Goal: Transaction & Acquisition: Book appointment/travel/reservation

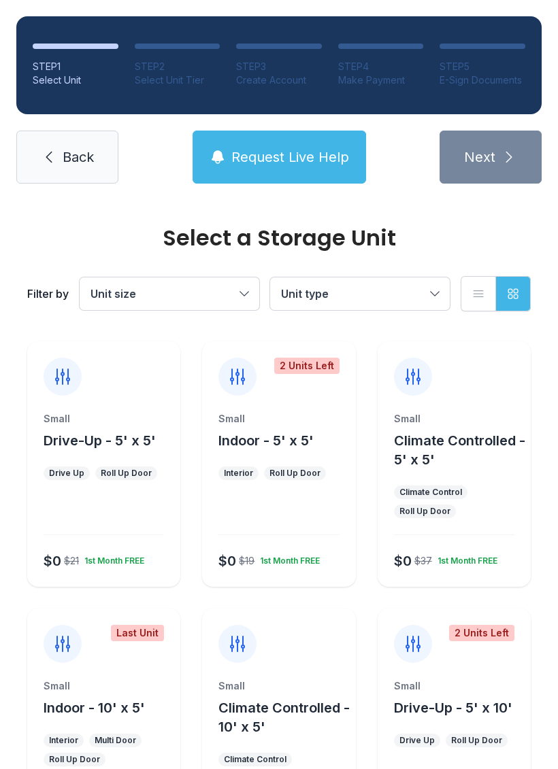
click at [95, 435] on span "Drive-Up - 5' x 5'" at bounding box center [100, 441] width 112 height 16
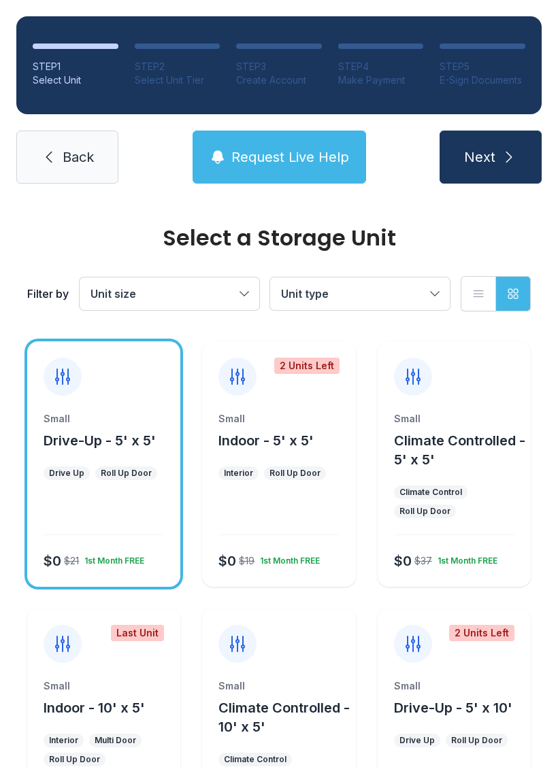
click at [499, 164] on button "Next" at bounding box center [490, 157] width 102 height 53
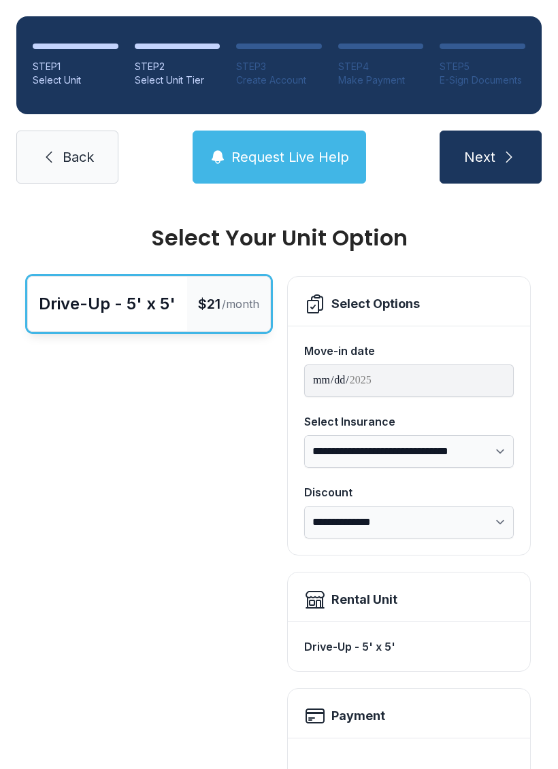
click at [501, 148] on button "Next" at bounding box center [490, 157] width 102 height 53
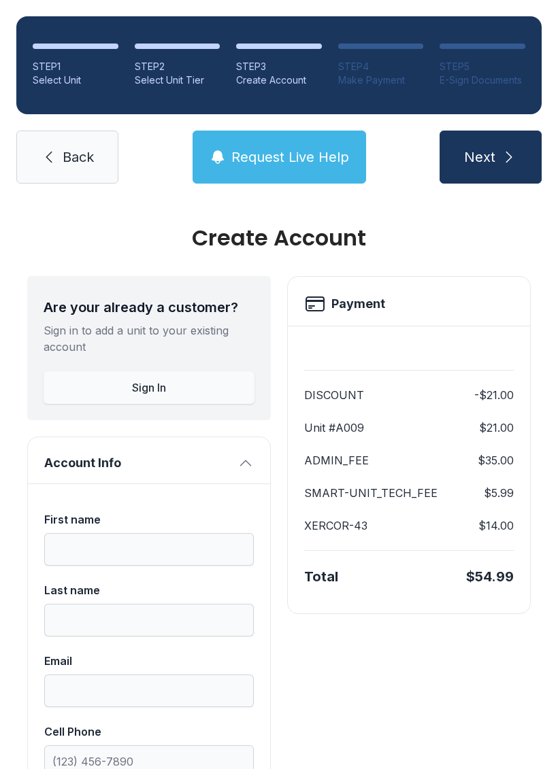
click at [76, 159] on span "Back" at bounding box center [78, 157] width 31 height 19
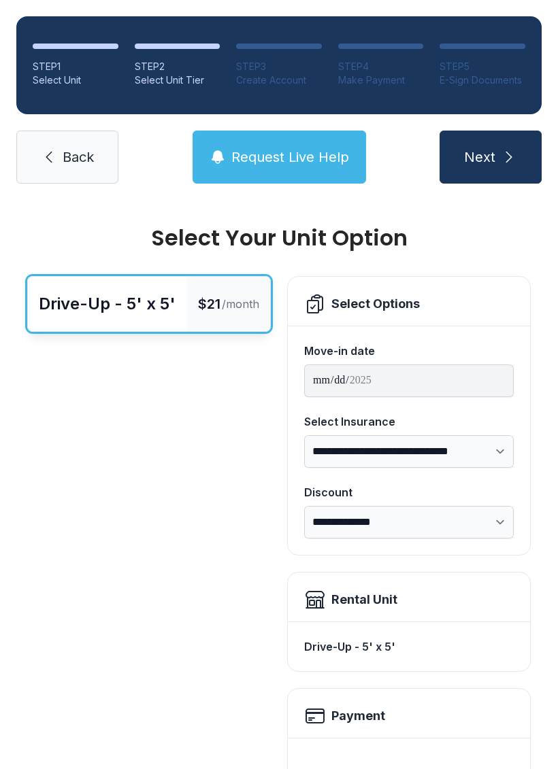
click at [68, 154] on span "Back" at bounding box center [78, 157] width 31 height 19
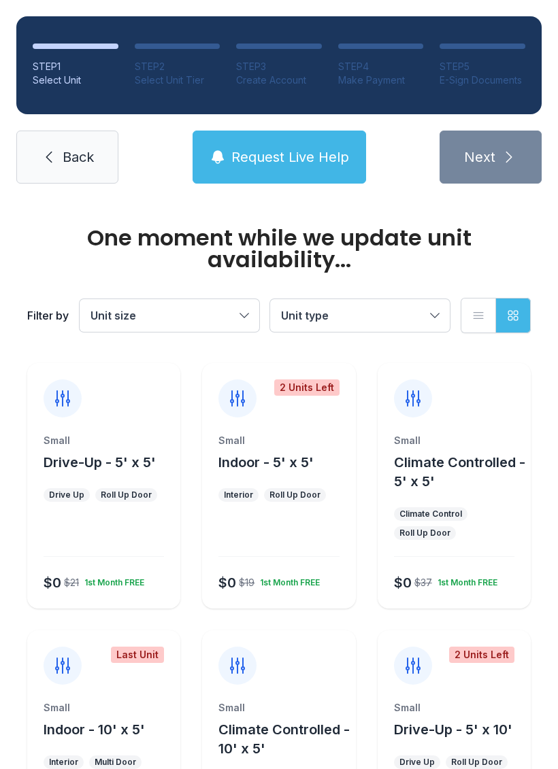
click at [64, 164] on span "Back" at bounding box center [78, 157] width 31 height 19
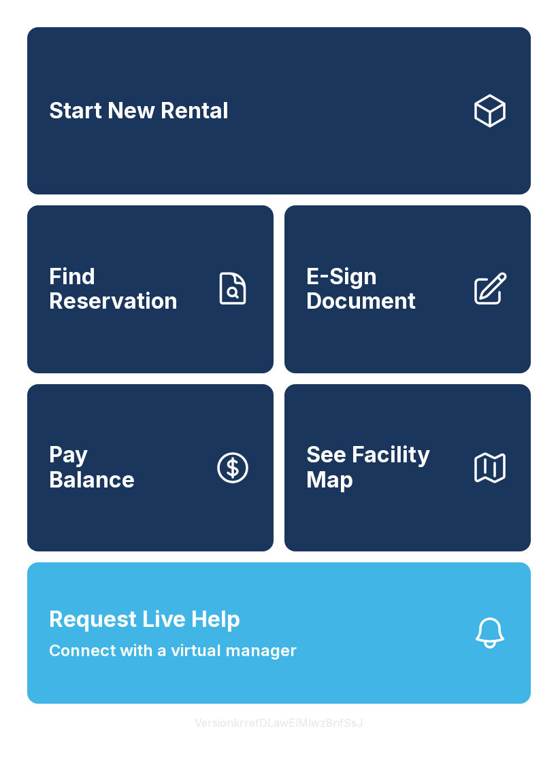
click at [490, 103] on icon at bounding box center [490, 111] width 38 height 38
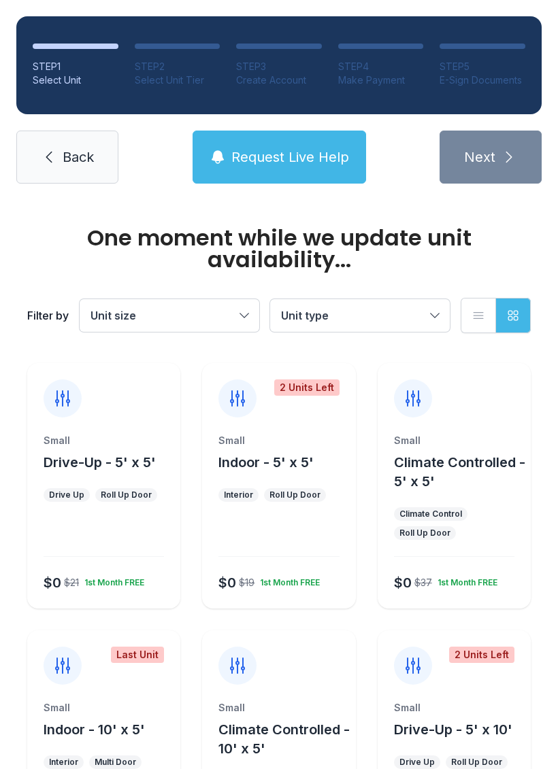
click at [73, 450] on div "Small Drive-Up - 5' x 5'" at bounding box center [104, 453] width 120 height 38
click at [97, 472] on div "Small Drive-Up - 5' x 5' Drive Up Roll Up Door $0 $21 1st Month FREE" at bounding box center [103, 521] width 153 height 175
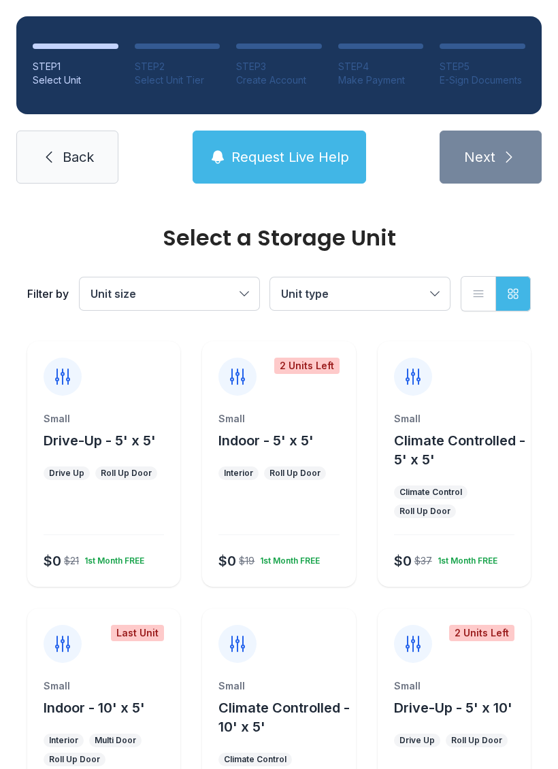
click at [88, 450] on button "Drive-Up - 5' x 5'" at bounding box center [100, 440] width 112 height 19
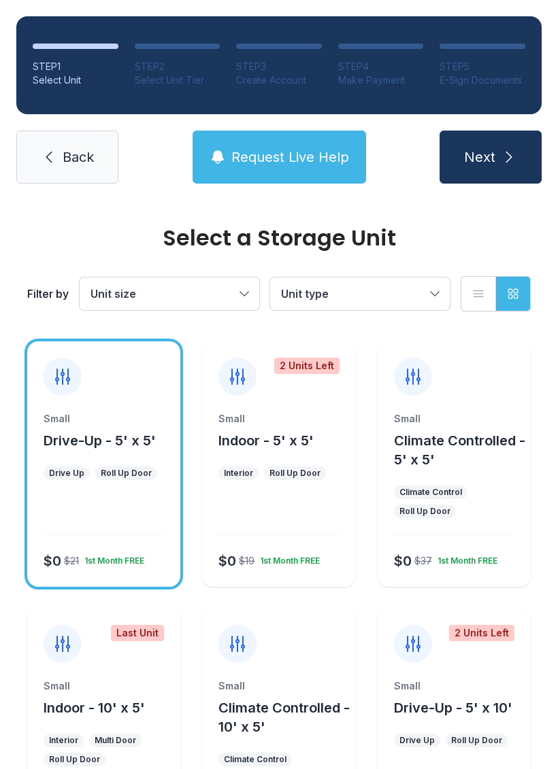
click at [519, 157] on button "Next" at bounding box center [490, 157] width 102 height 53
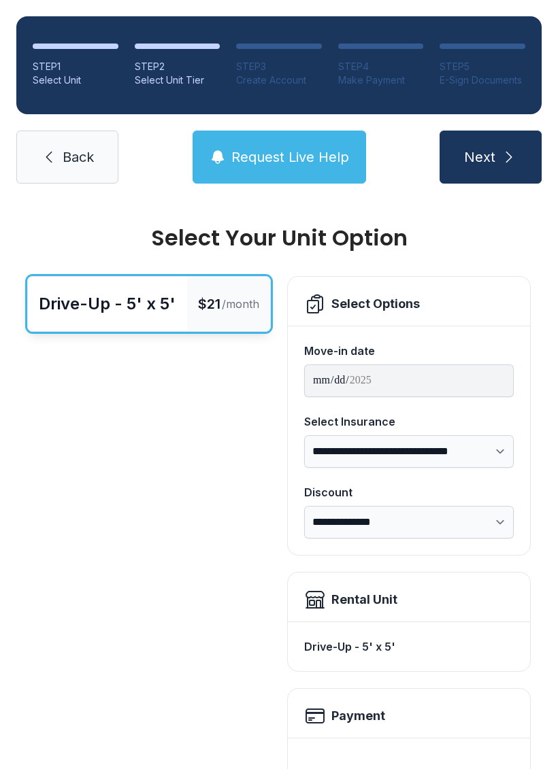
click at [505, 156] on icon "submit" at bounding box center [509, 157] width 16 height 16
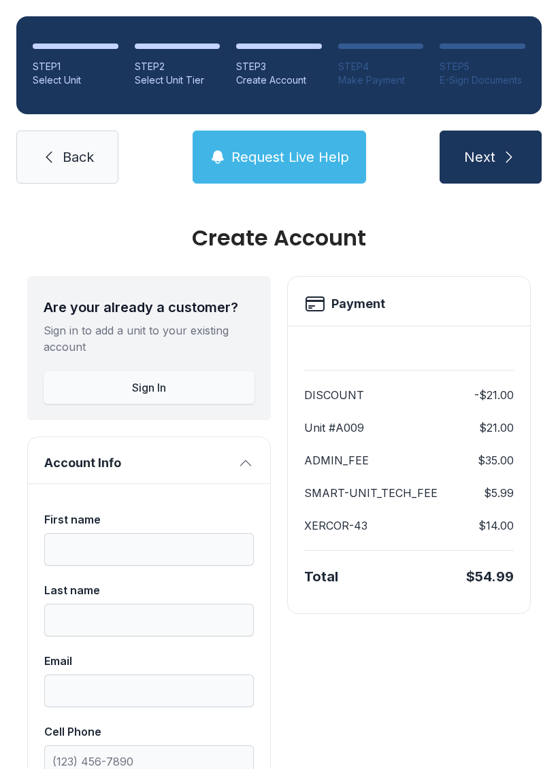
click at [59, 178] on link "Back" at bounding box center [67, 157] width 102 height 53
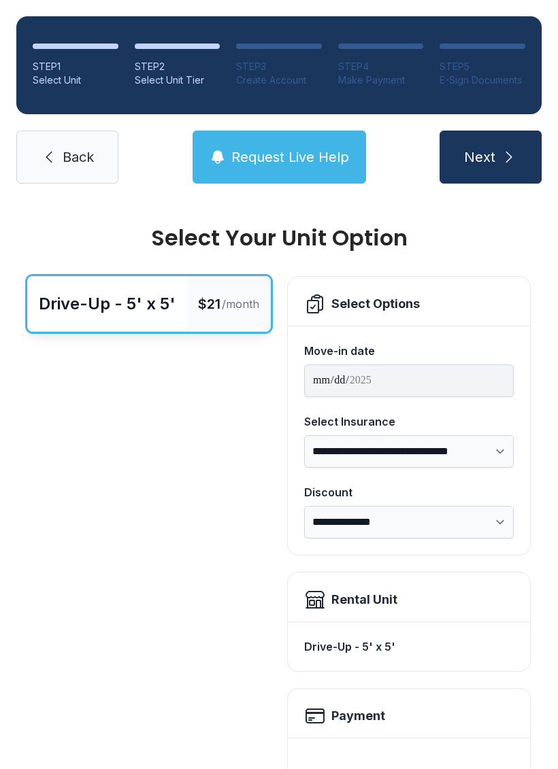
click at [52, 142] on link "Back" at bounding box center [67, 157] width 102 height 53
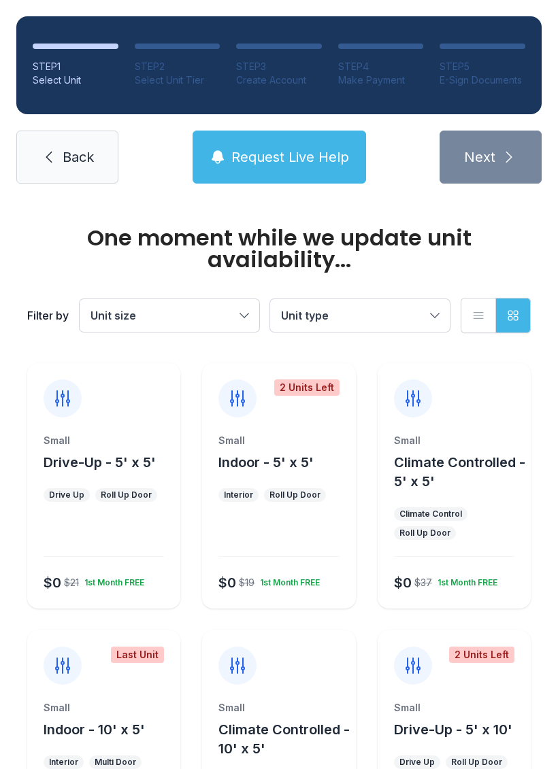
click at [52, 166] on link "Back" at bounding box center [67, 157] width 102 height 53
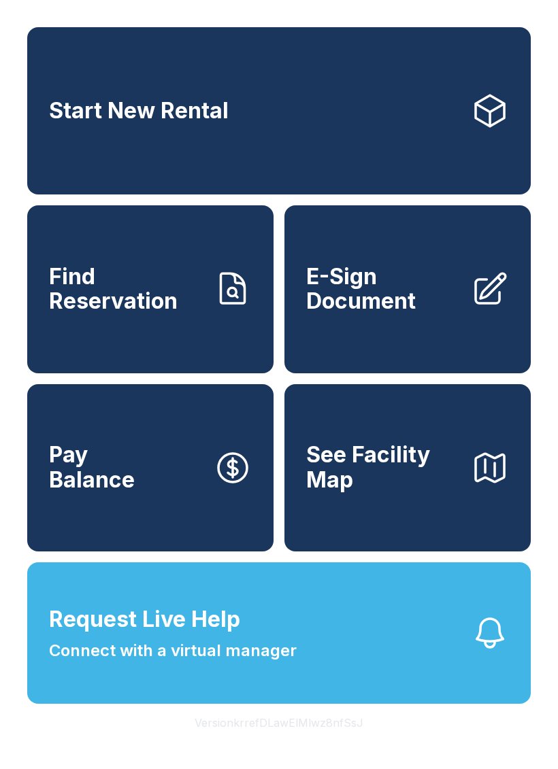
click at [548, 769] on div "Start New Rental Find Reservation E-Sign Document Pay Balance See Facility Map …" at bounding box center [279, 384] width 558 height 769
click at [547, 769] on div "Start New Rental Find Reservation E-Sign Document Pay Balance See Facility Map …" at bounding box center [279, 384] width 558 height 769
click at [537, 764] on div "Start New Rental Find Reservation E-Sign Document Pay Balance See Facility Map …" at bounding box center [279, 384] width 558 height 769
click at [105, 769] on div "Start New Rental Find Reservation E-Sign Document Pay Balance See Facility Map …" at bounding box center [279, 384] width 558 height 769
click at [480, 757] on div "Start New Rental Find Reservation E-Sign Document Pay Balance See Facility Map …" at bounding box center [279, 384] width 558 height 769
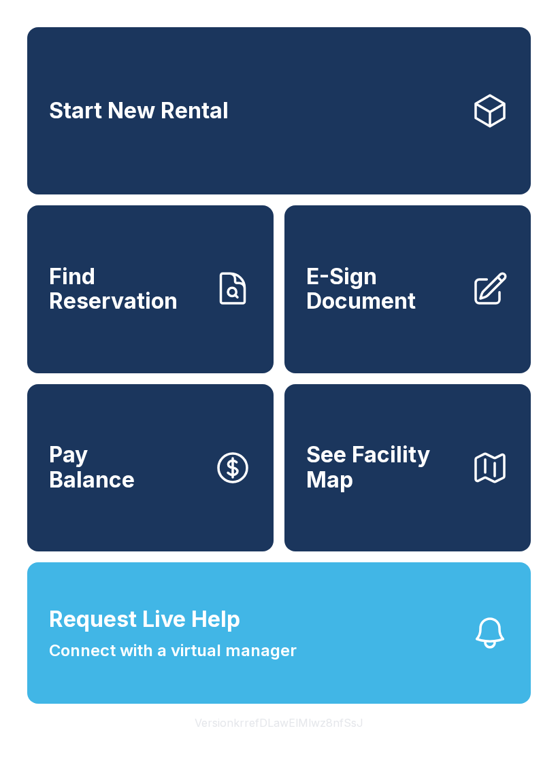
click at [52, 769] on div "Start New Rental Find Reservation E-Sign Document Pay Balance See Facility Map …" at bounding box center [279, 384] width 558 height 769
